Goal: Find specific page/section: Find specific page/section

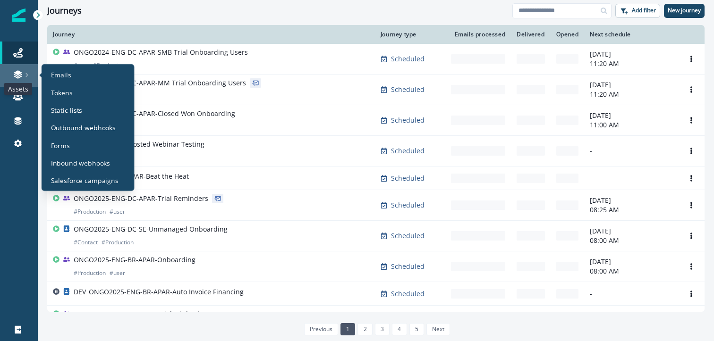
click at [20, 74] on icon at bounding box center [17, 74] width 9 height 9
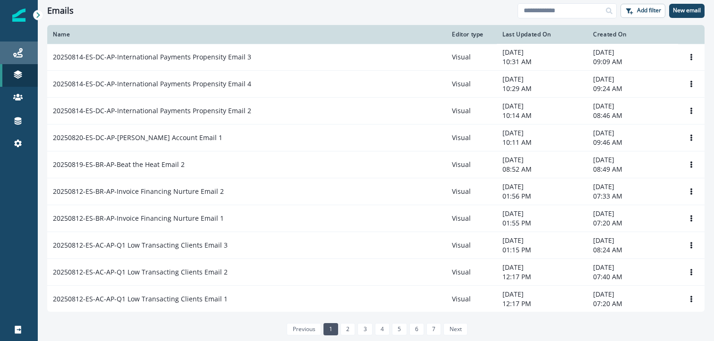
click at [17, 58] on div "Journeys" at bounding box center [19, 52] width 30 height 11
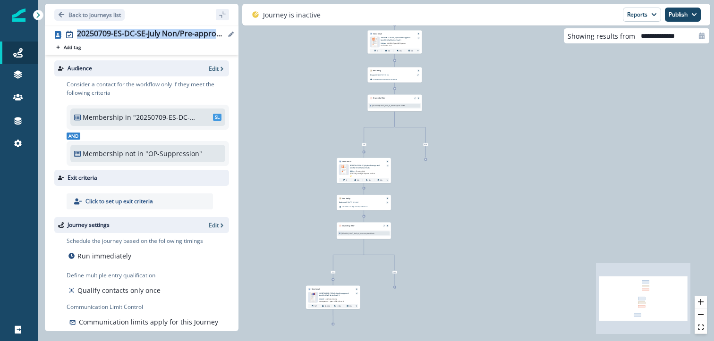
drag, startPoint x: 77, startPoint y: 33, endPoint x: 230, endPoint y: 35, distance: 152.5
click at [229, 35] on div "20250709-ES-DC-SE-July Non/Pre-approval Monthly X-Sell Series" at bounding box center [153, 34] width 152 height 10
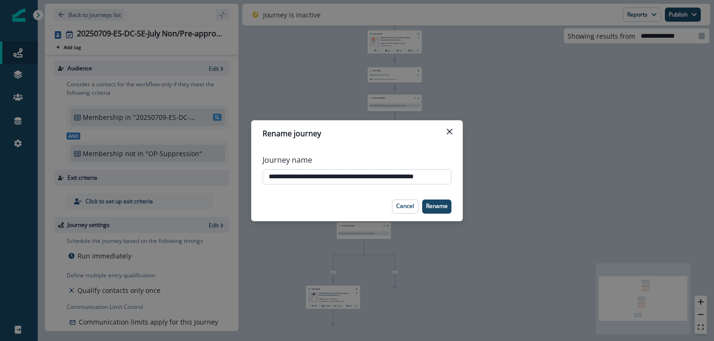
click at [406, 177] on input "**********" at bounding box center [357, 177] width 189 height 15
click at [451, 131] on icon "Close" at bounding box center [450, 132] width 6 height 6
